Goal: Task Accomplishment & Management: Complete application form

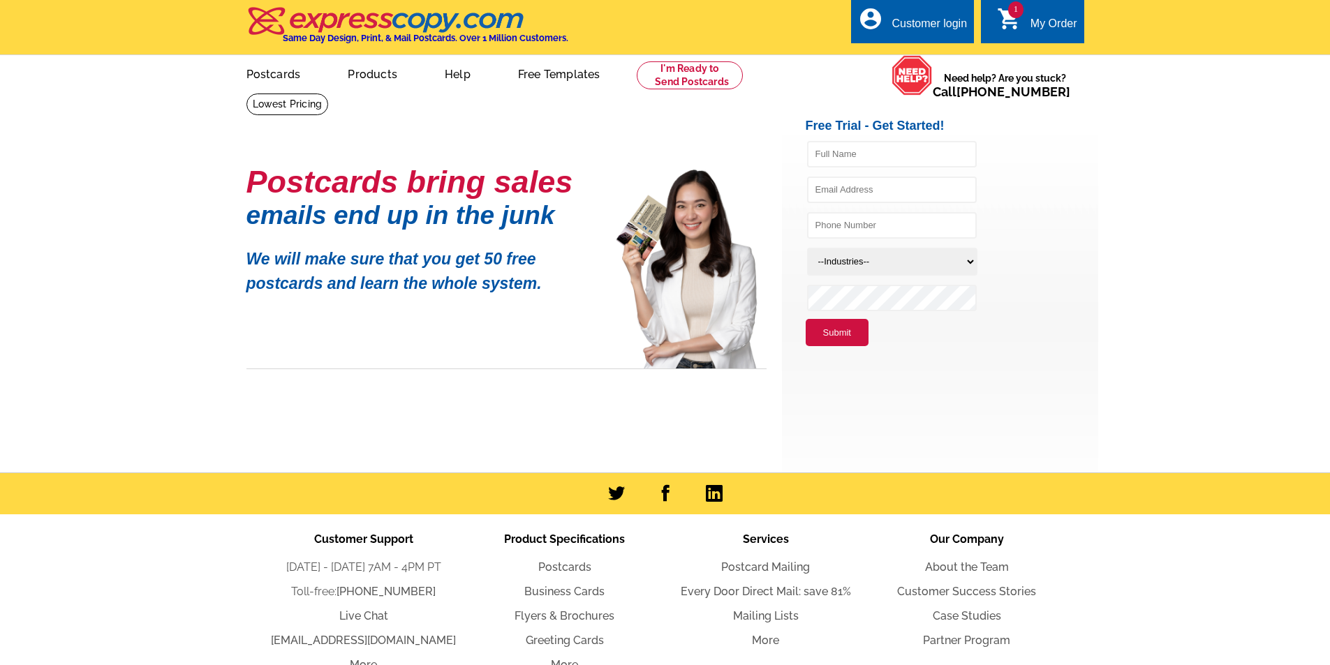
click at [1034, 13] on div "1 shopping_cart My Order" at bounding box center [1032, 21] width 103 height 44
click at [1008, 19] on icon "shopping_cart" at bounding box center [1009, 18] width 25 height 25
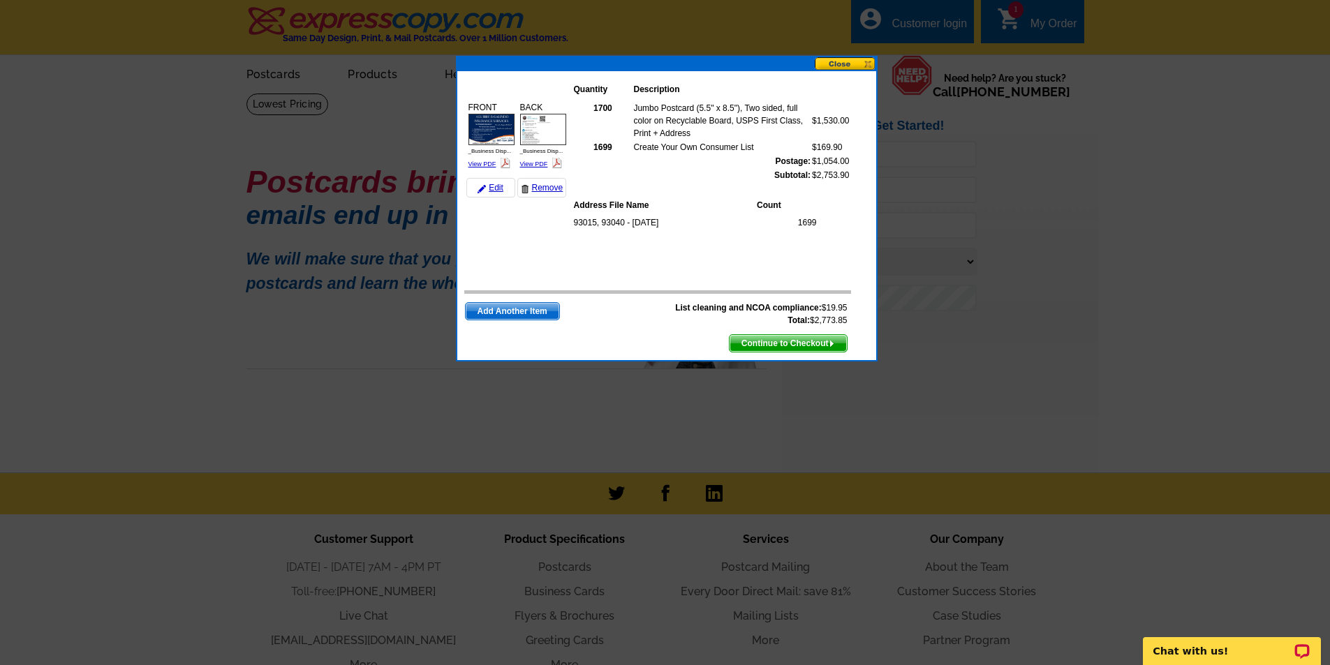
click at [482, 131] on img at bounding box center [491, 129] width 46 height 31
click at [549, 132] on img at bounding box center [543, 129] width 46 height 31
click at [813, 346] on span "Continue to Checkout" at bounding box center [787, 343] width 117 height 17
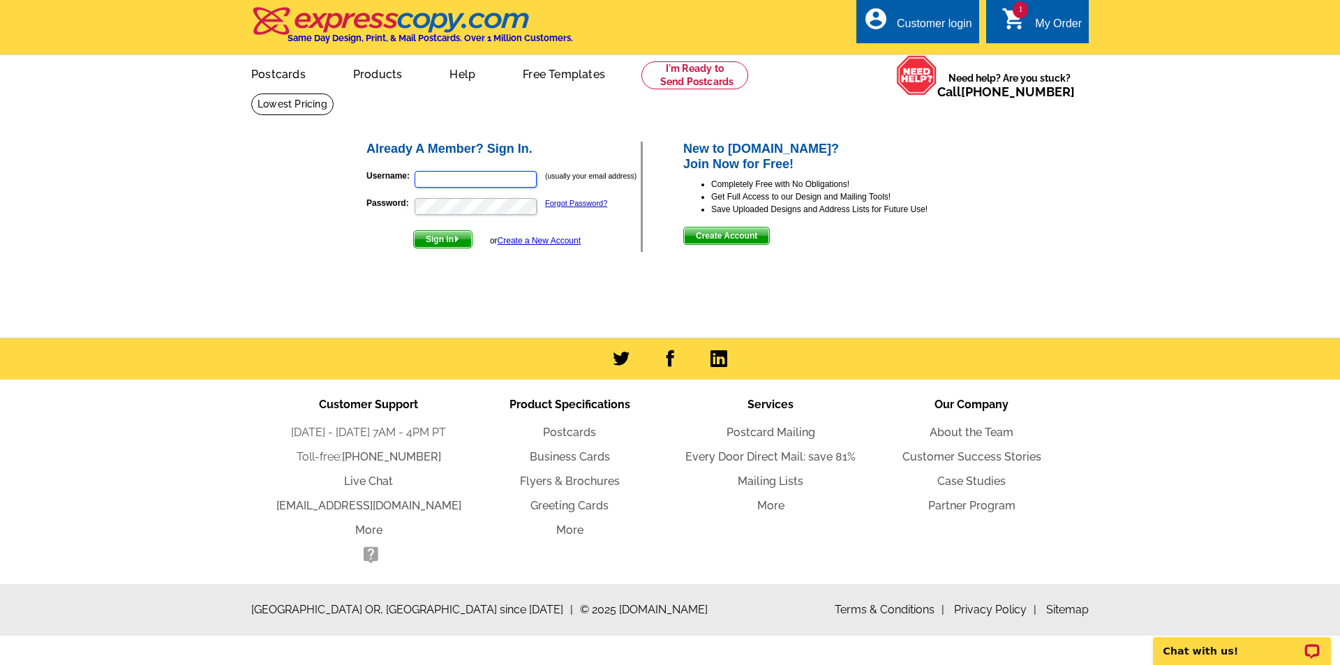
click at [486, 182] on input "Username:" at bounding box center [476, 179] width 122 height 17
click at [376, 168] on form "Username: (usually your email address) Password: Forgot Password? Sign In or Cr…" at bounding box center [503, 205] width 274 height 85
click at [1047, 20] on div "My Order" at bounding box center [1058, 27] width 47 height 20
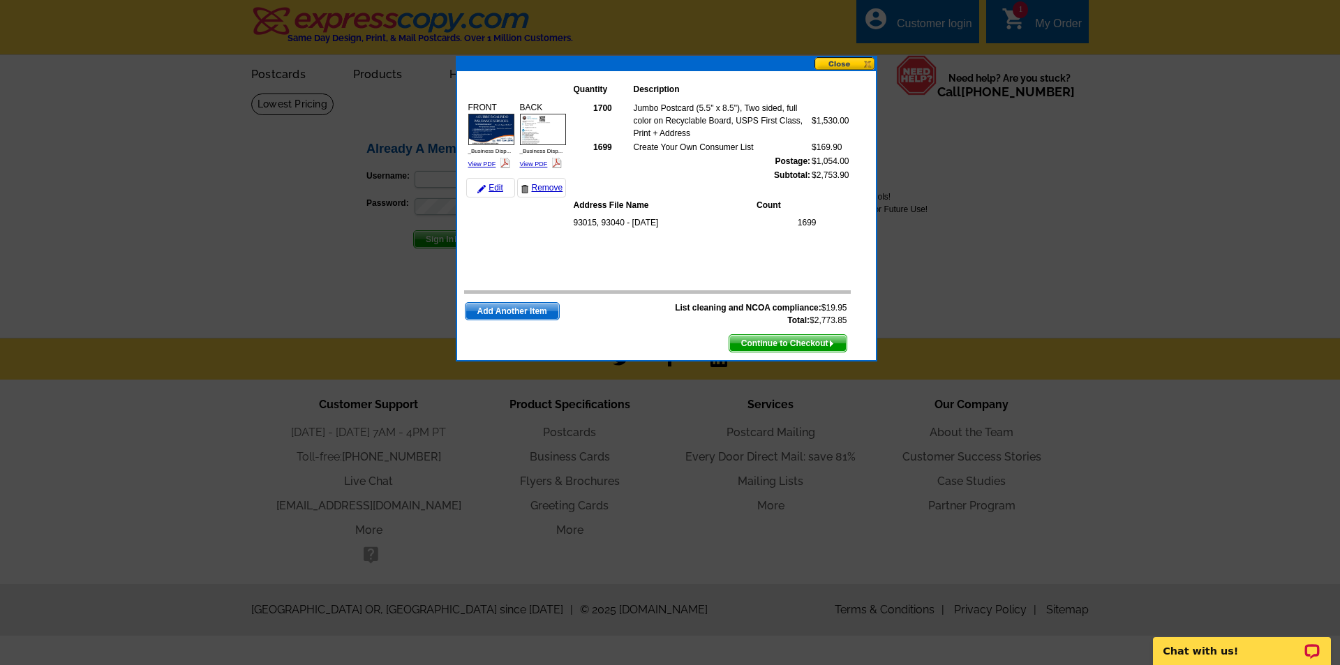
click at [822, 348] on span "Continue to Checkout" at bounding box center [787, 343] width 117 height 17
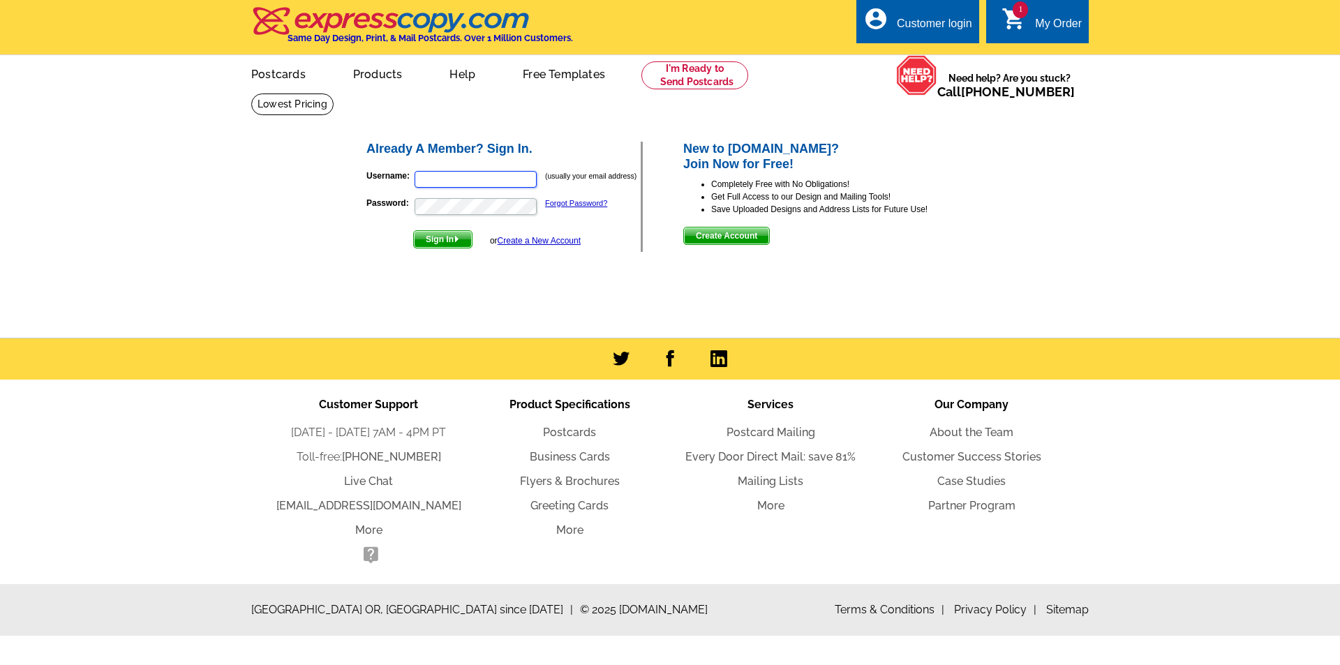
click at [448, 181] on input "Username:" at bounding box center [476, 179] width 122 height 17
type input "daisy@insurance-4u.com"
click at [567, 198] on p "Password: Forgot Password?" at bounding box center [503, 207] width 274 height 20
click at [565, 205] on link "Forgot Password?" at bounding box center [576, 203] width 62 height 8
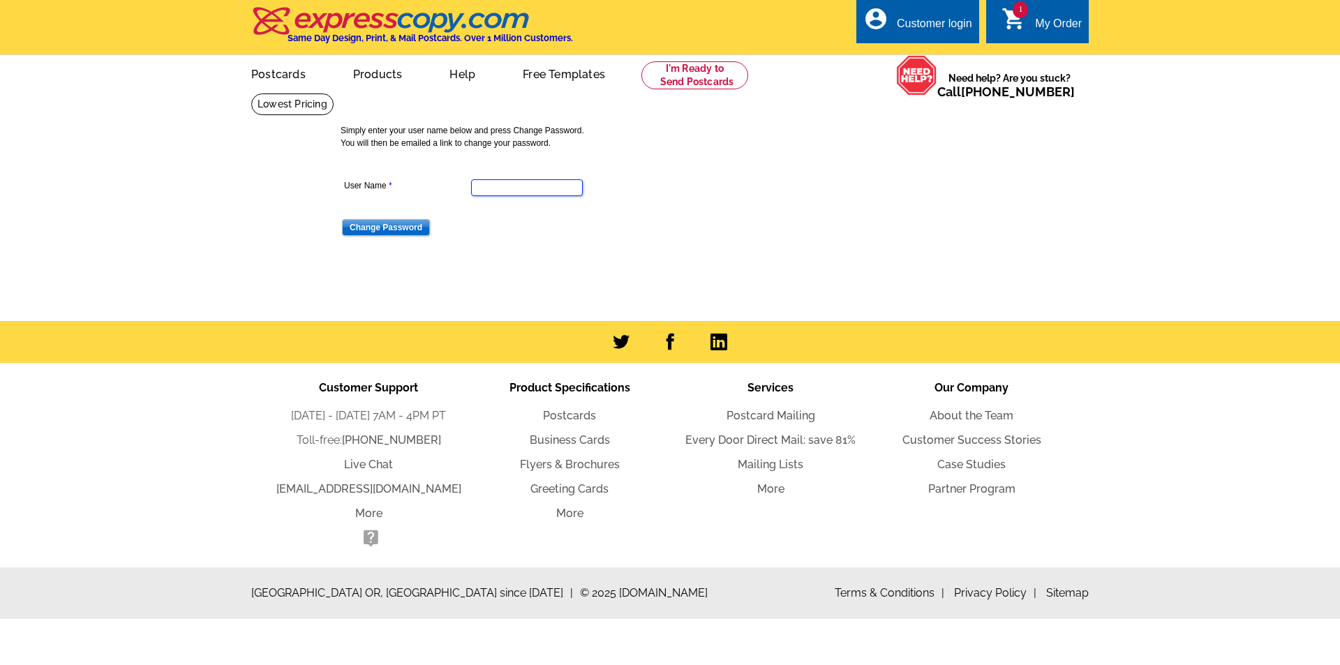
click at [549, 188] on input "User Name" at bounding box center [527, 187] width 112 height 17
type input "[EMAIL_ADDRESS][DOMAIN_NAME]"
click at [410, 231] on input "Change Password" at bounding box center [386, 227] width 88 height 17
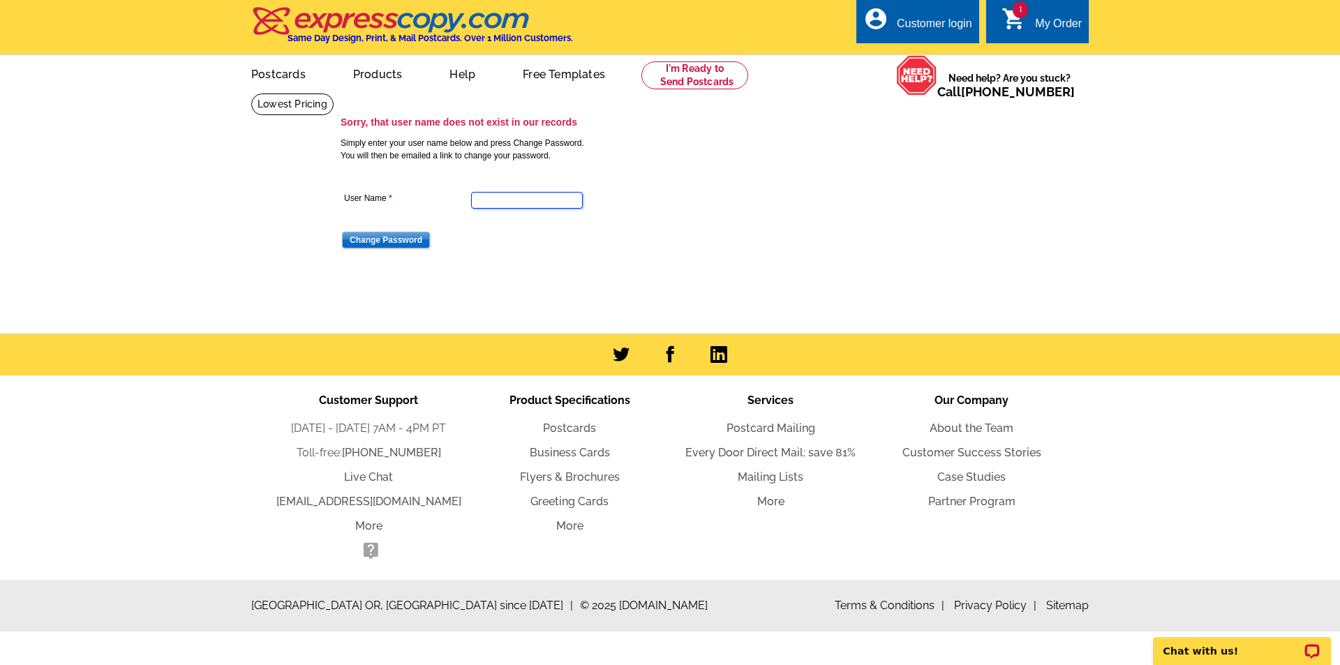
click at [574, 200] on input "User Name" at bounding box center [527, 200] width 112 height 17
type input "daisy.galindo@syndicatedins.com"
click at [408, 235] on input "Change Password" at bounding box center [386, 240] width 88 height 17
click at [519, 195] on input "User Name" at bounding box center [527, 200] width 112 height 17
click at [526, 206] on input "User Name" at bounding box center [527, 200] width 112 height 17
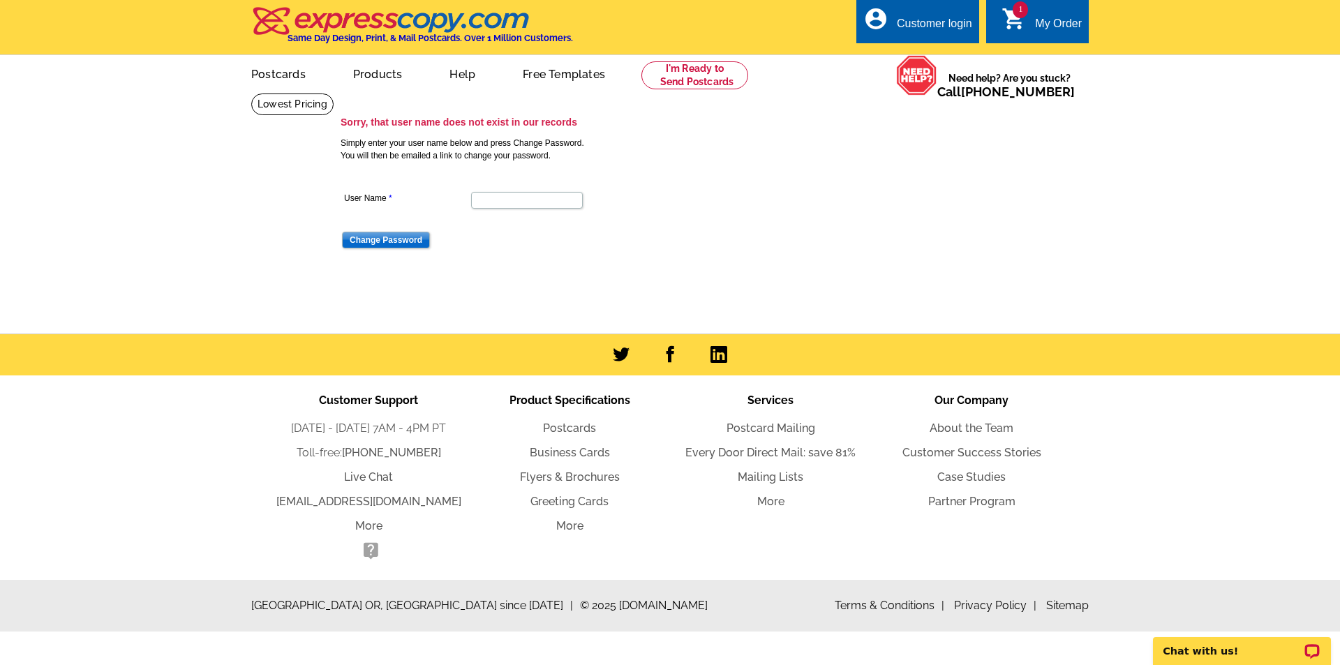
click at [912, 165] on div "Sorry, that user name does not exist in our records Simply enter your user name…" at bounding box center [675, 194] width 677 height 165
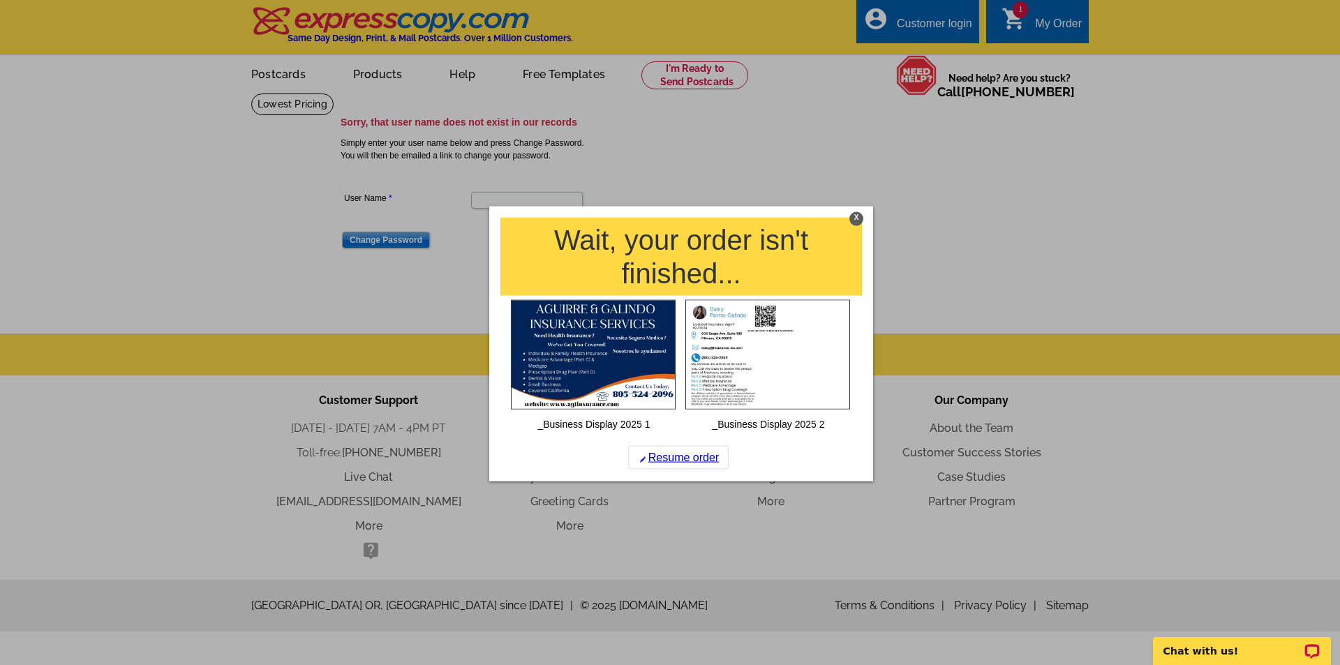
click at [1037, 6] on div at bounding box center [670, 332] width 1340 height 665
click at [701, 453] on link "Resume order" at bounding box center [678, 458] width 101 height 24
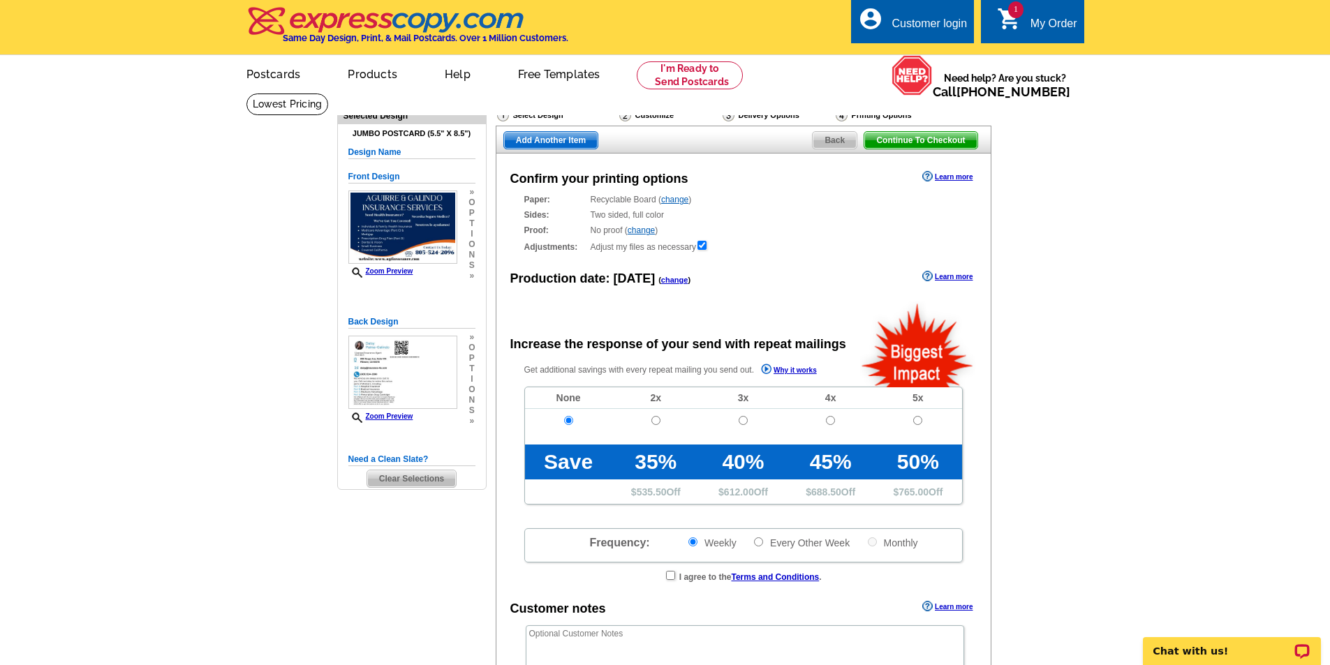
radio input "false"
click at [899, 145] on span "Continue To Checkout" at bounding box center [920, 140] width 112 height 17
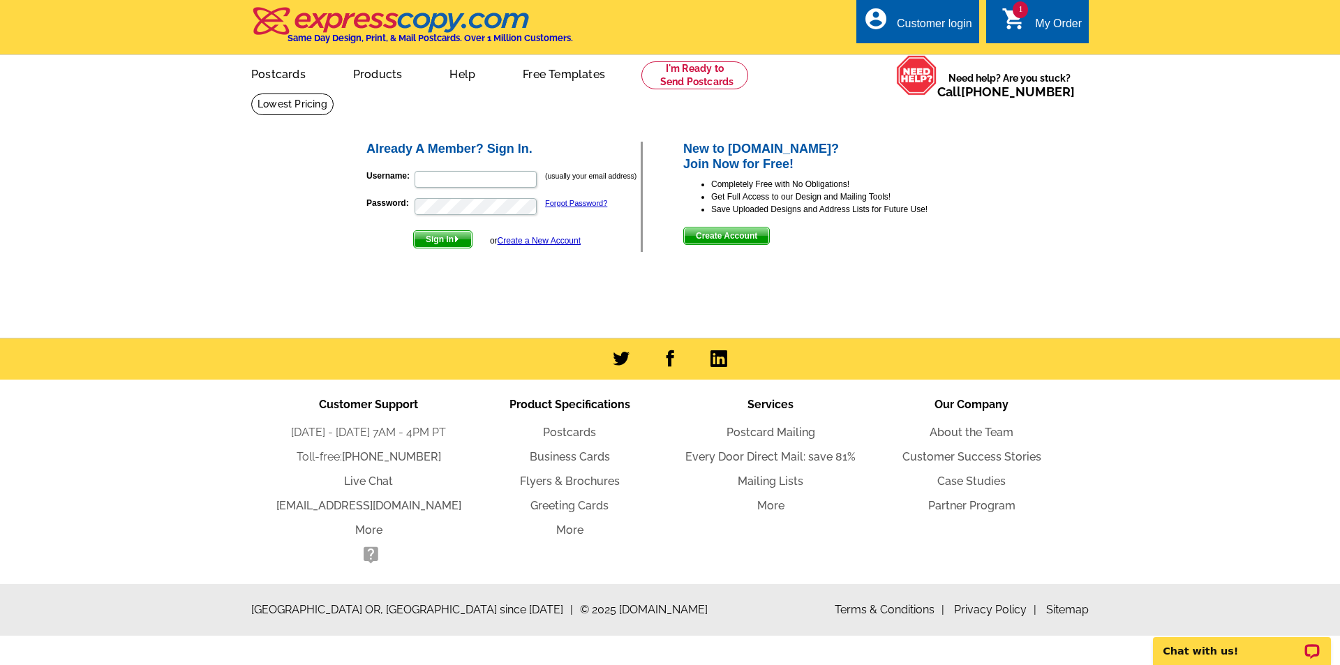
click at [776, 242] on div "New to [DOMAIN_NAME]? Join Now for Free! Completely Free with No Obligations! G…" at bounding box center [829, 193] width 292 height 103
click at [757, 240] on span "Create Account" at bounding box center [726, 236] width 85 height 17
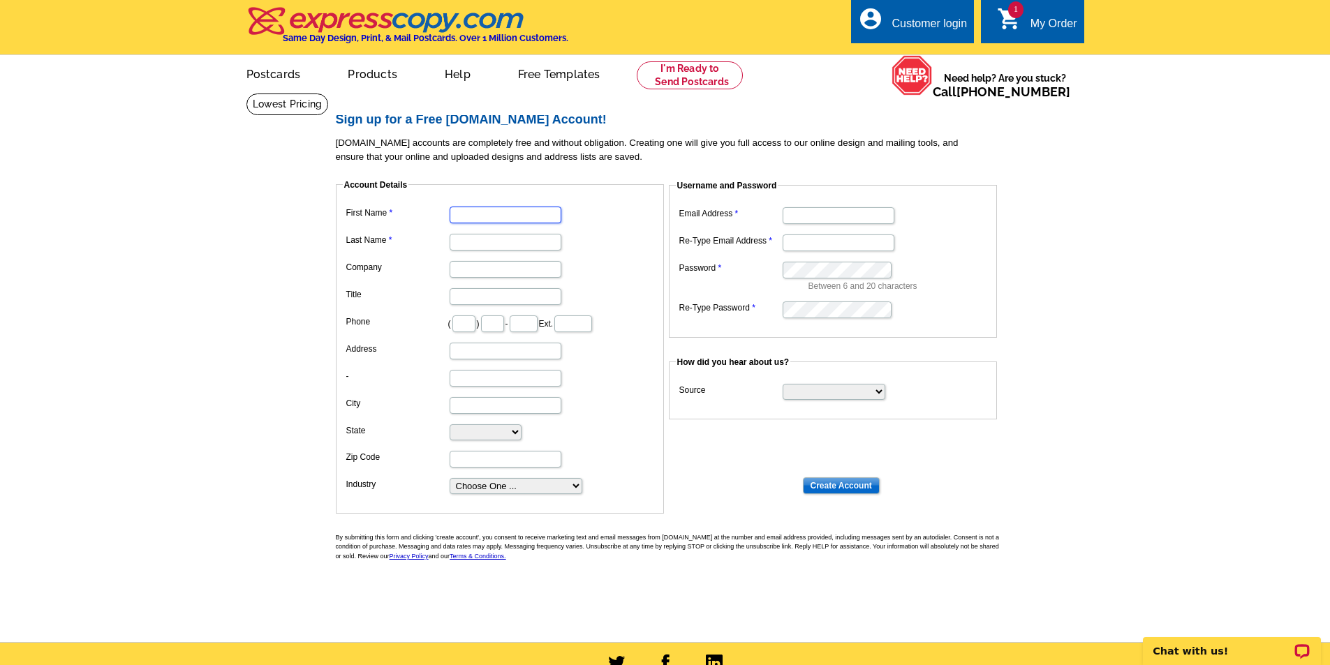
click at [467, 216] on input "First Name" at bounding box center [506, 215] width 112 height 17
click at [477, 222] on input "First Name" at bounding box center [506, 215] width 112 height 17
type input "Daisy"
click at [475, 245] on input "Last Name" at bounding box center [506, 242] width 112 height 17
type input "Galindo"
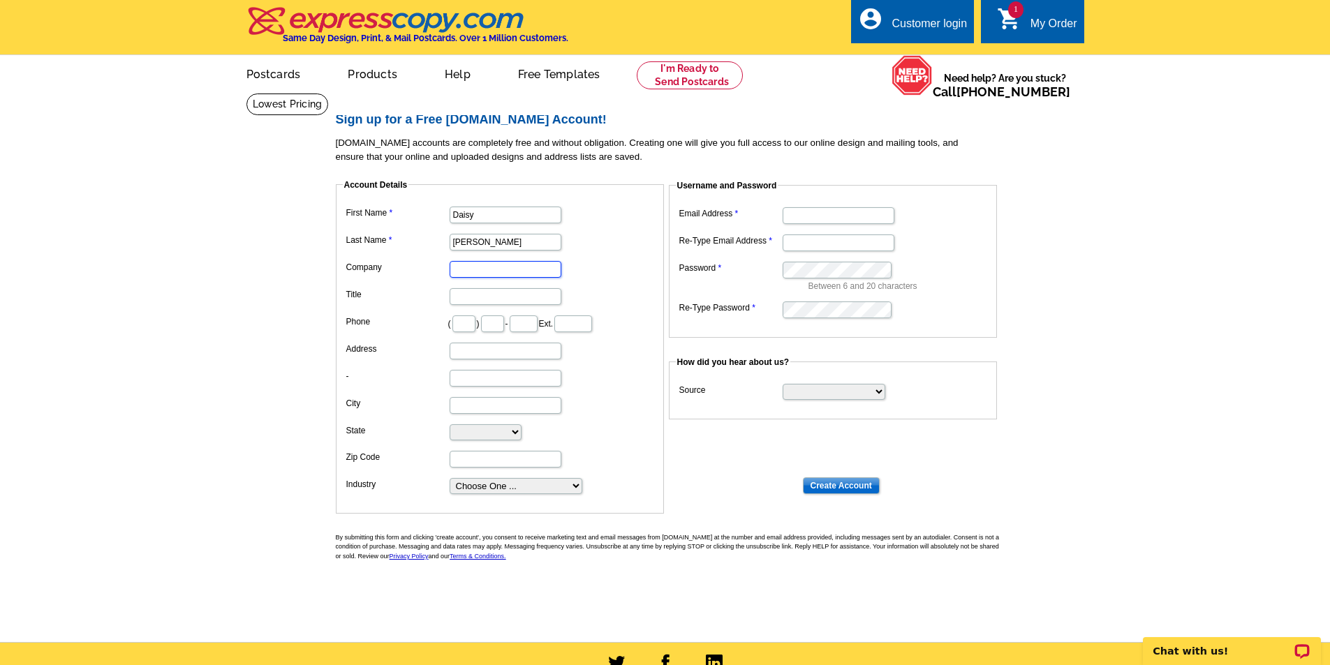
click at [514, 268] on input "Company" at bounding box center [506, 269] width 112 height 17
type input "Aguirre & Galindo Insurance"
click at [500, 294] on input "Title" at bounding box center [506, 296] width 112 height 17
click at [473, 323] on input "text" at bounding box center [463, 324] width 23 height 17
type input "805"
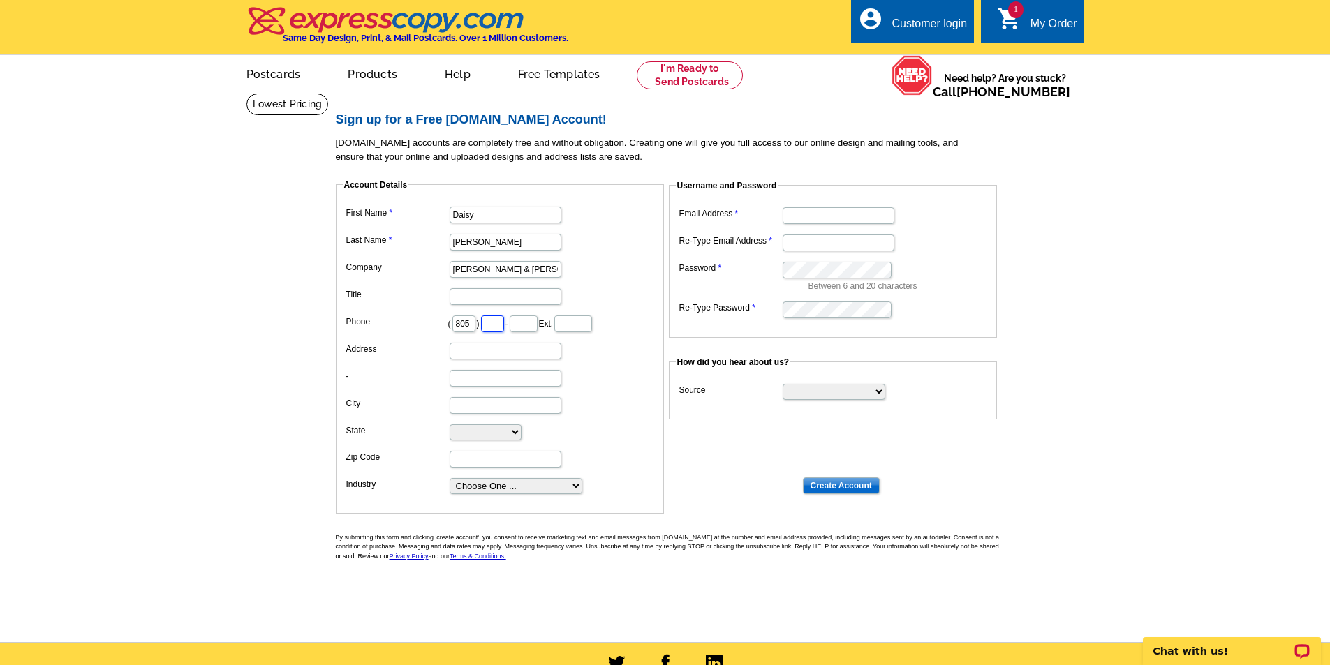
click at [504, 324] on input "text" at bounding box center [492, 324] width 23 height 17
type input "524"
click at [537, 317] on input "text" at bounding box center [524, 324] width 28 height 17
type input "2096"
click at [516, 353] on input "Address" at bounding box center [506, 351] width 112 height 17
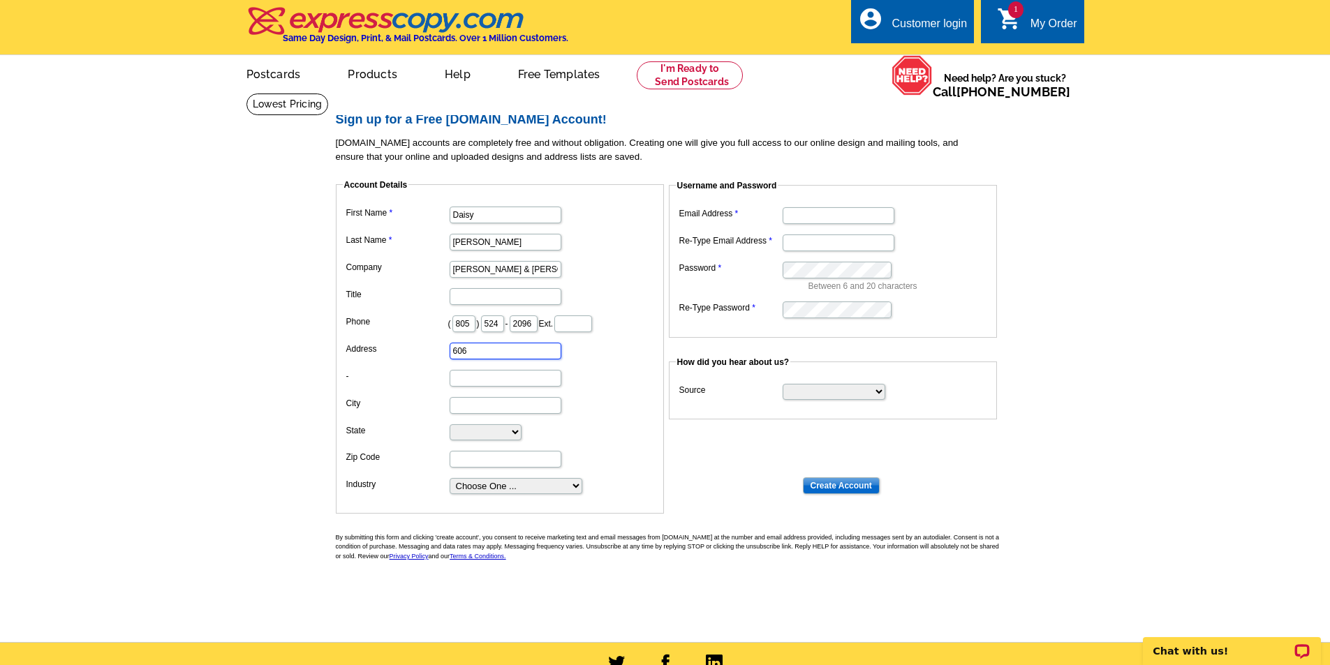
type input "606 Sespe Ave"
click at [466, 371] on input "-" at bounding box center [506, 378] width 112 height 17
type input "STE 105"
click at [466, 407] on input "City" at bounding box center [506, 405] width 112 height 17
type input "Fillmore"
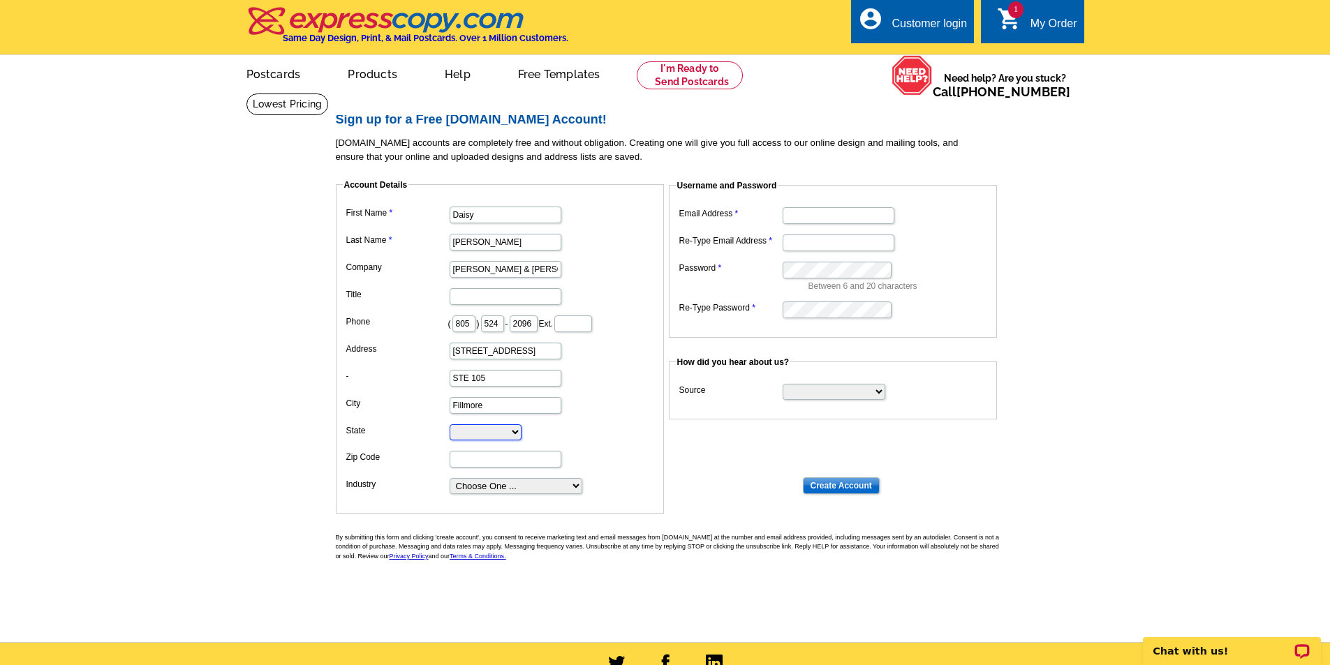
click at [482, 438] on select "Alabama Alaska Arizona Arkansas California Colorado Connecticut District of Col…" at bounding box center [486, 432] width 72 height 16
select select "CA"
click at [450, 425] on select "Alabama Alaska Arizona Arkansas California Colorado Connecticut District of Col…" at bounding box center [486, 432] width 72 height 16
click at [464, 468] on input "Zip Code" at bounding box center [506, 459] width 112 height 17
type input "93015"
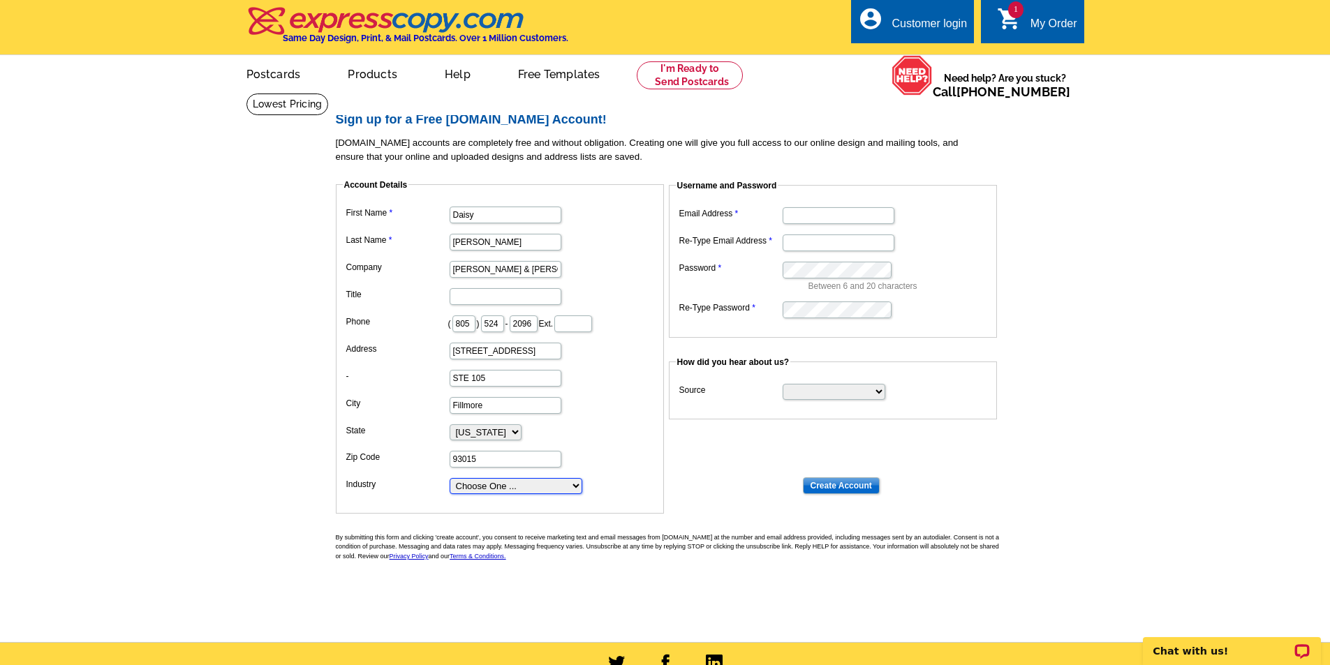
click at [503, 490] on select "Choose One ... Residential Real Estate Accounting Agriculture Architecture Arts…" at bounding box center [516, 486] width 133 height 16
select select "38"
click at [450, 479] on select "Choose One ... Residential Real Estate Accounting Agriculture Architecture Arts…" at bounding box center [516, 486] width 133 height 16
click at [573, 433] on dd "Alabama Alaska Arizona Arkansas California Colorado Connecticut District of Col…" at bounding box center [500, 431] width 314 height 21
click at [788, 215] on input "Email Address" at bounding box center [838, 215] width 112 height 17
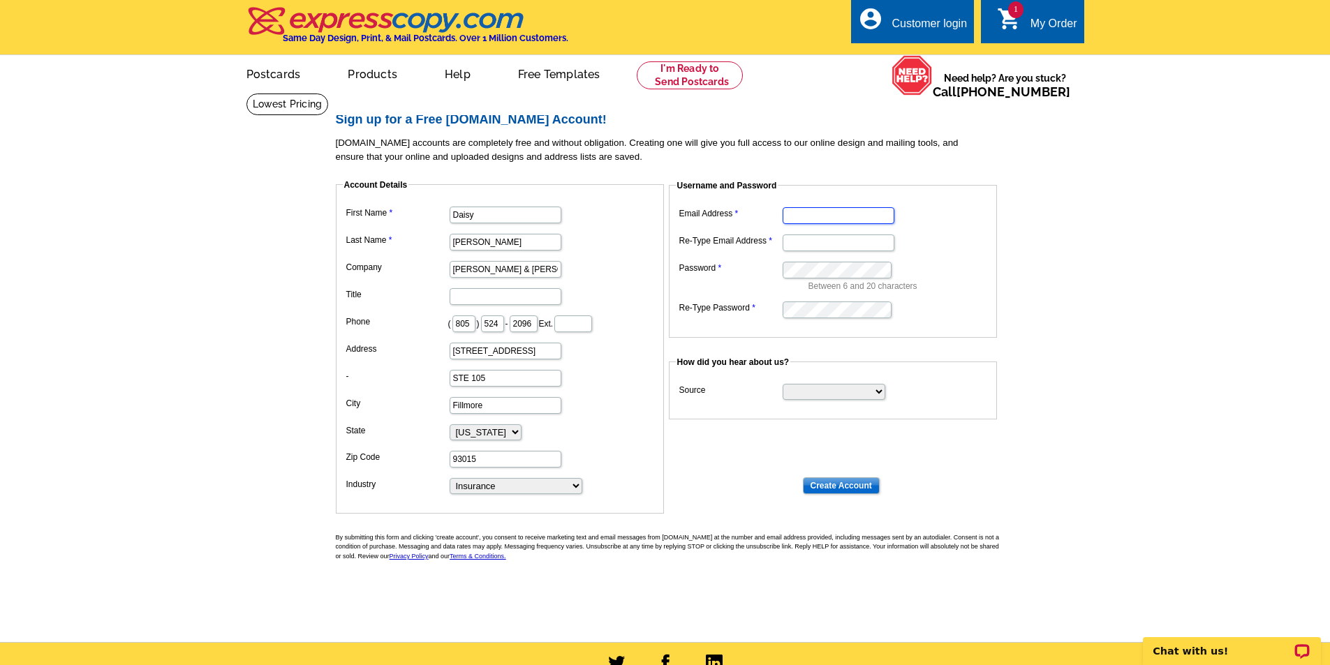
type input "daisy.galindo@syndicatedins.com"
click at [838, 242] on input "Re-Type Email Address" at bounding box center [838, 243] width 112 height 17
type input "daisy.galindo@syndicatedins.com"
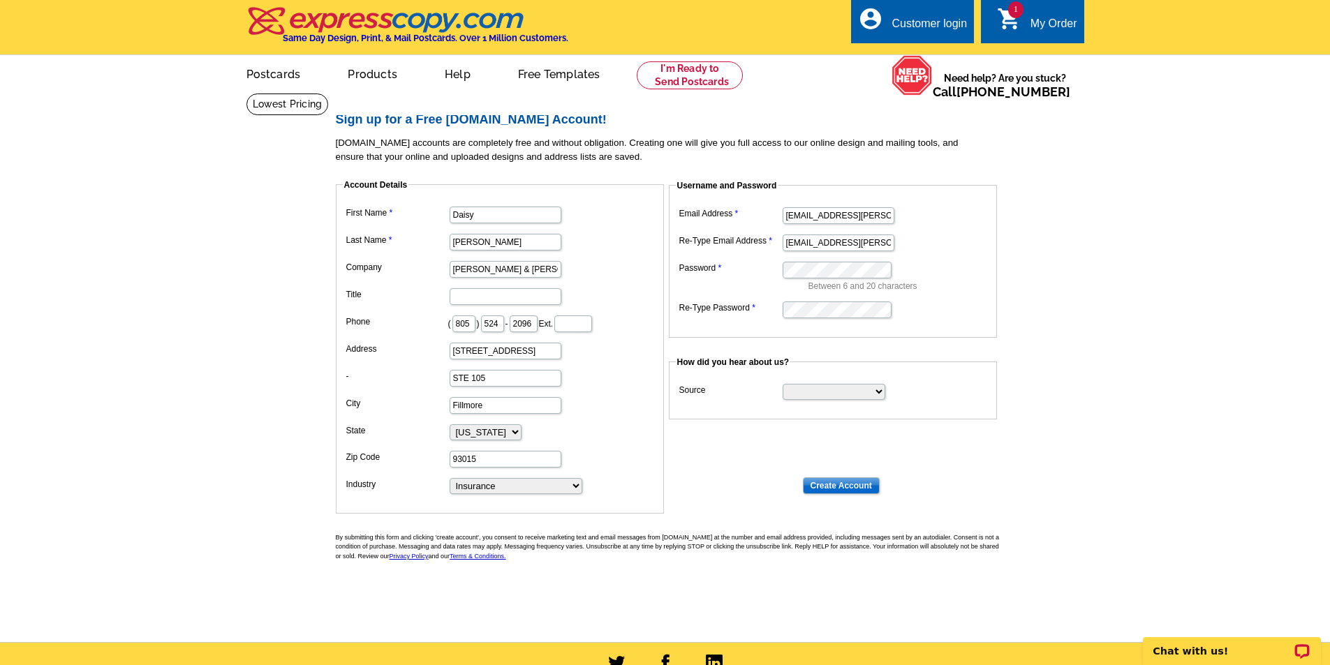
click at [872, 259] on dd "Between 6 and 20 characters" at bounding box center [833, 275] width 314 height 34
click at [850, 299] on dd at bounding box center [833, 309] width 314 height 22
click at [856, 349] on dt at bounding box center [671, 349] width 670 height 13
click at [846, 487] on input "Create Account" at bounding box center [841, 485] width 77 height 17
